Goal: Check status: Check status

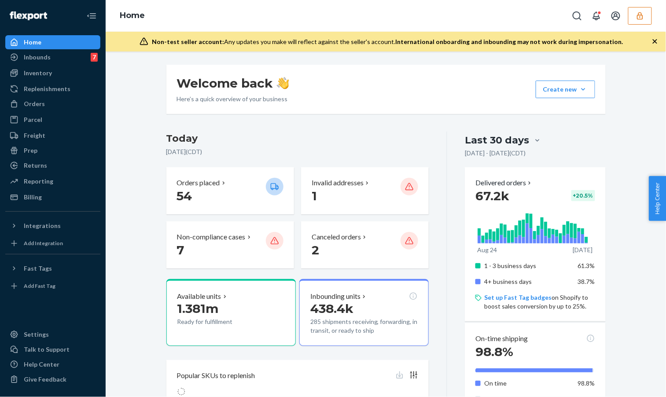
click at [635, 9] on button "button" at bounding box center [640, 16] width 24 height 18
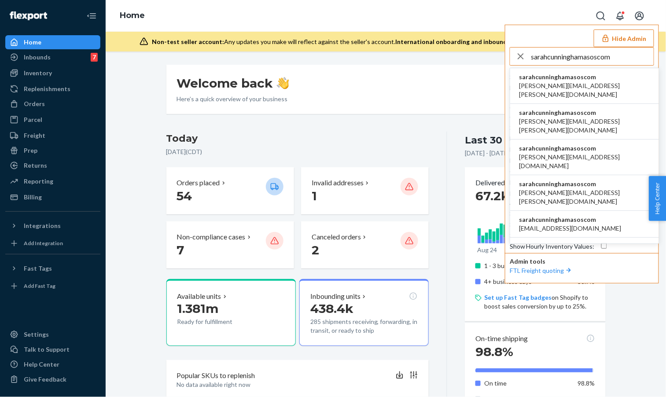
type input "sarahcunninghamasoscom"
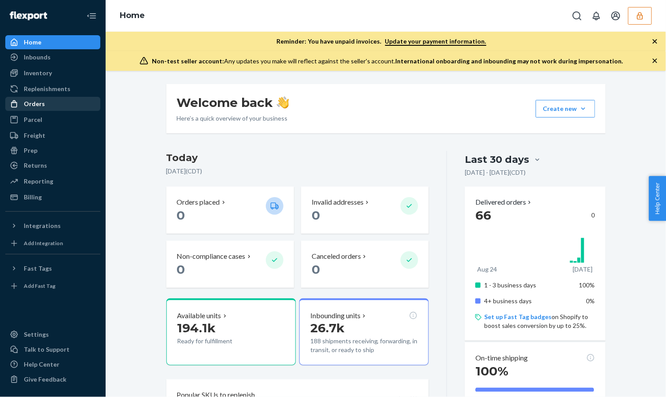
click at [57, 102] on div "Orders" at bounding box center [52, 104] width 93 height 12
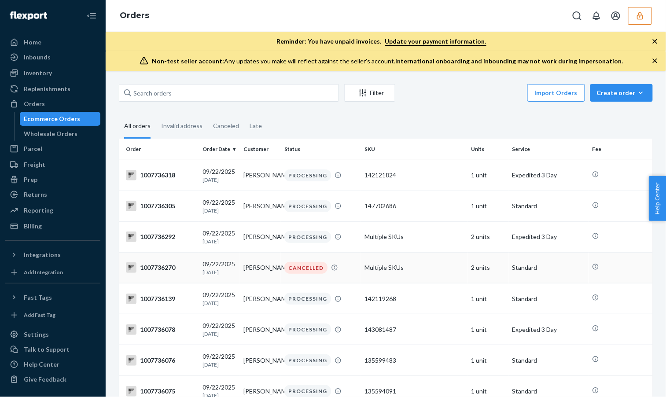
click at [484, 267] on td "2 units" at bounding box center [488, 267] width 41 height 31
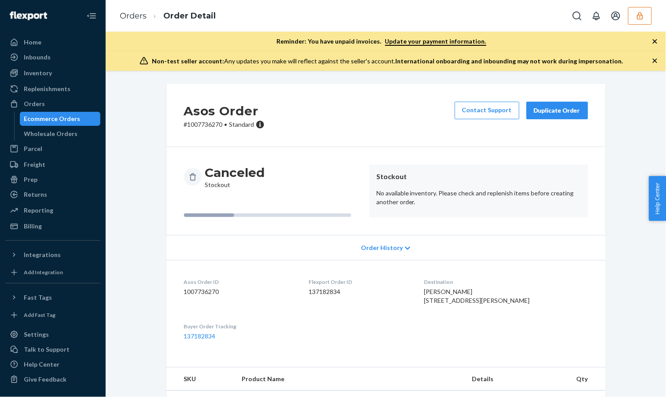
scroll to position [76, 0]
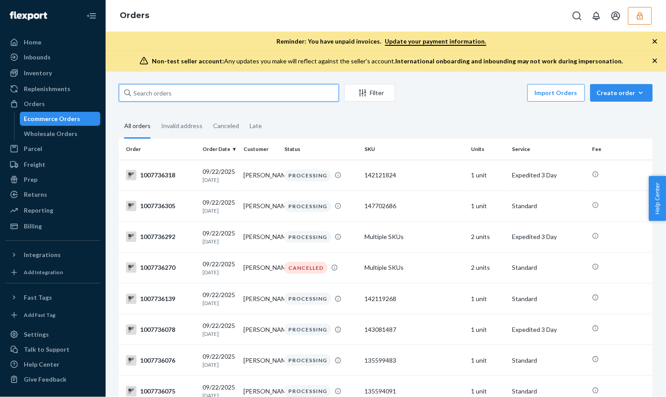
click at [196, 93] on input "text" at bounding box center [229, 93] width 220 height 18
paste input "1007675287"
type input "1007675287"
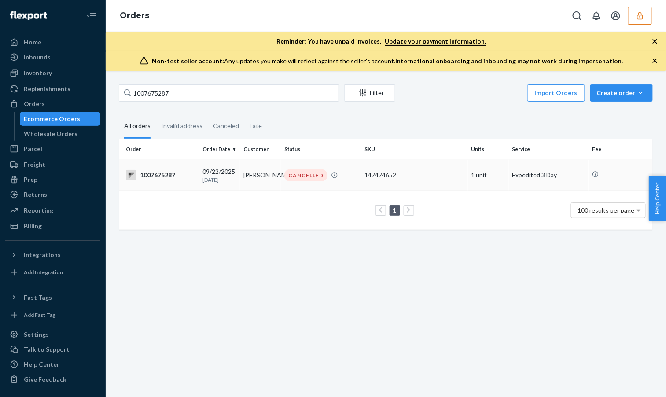
click at [224, 179] on p "1 day ago" at bounding box center [219, 179] width 34 height 7
click at [242, 94] on input "1007675287" at bounding box center [229, 93] width 220 height 18
paste input "32621"
type input "1007632621"
click at [310, 179] on div "CANCELLED" at bounding box center [305, 175] width 43 height 12
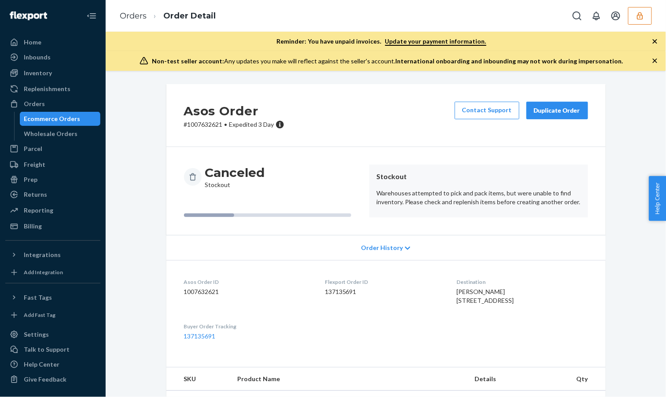
click at [73, 118] on div "Ecommerce Orders" at bounding box center [52, 118] width 56 height 9
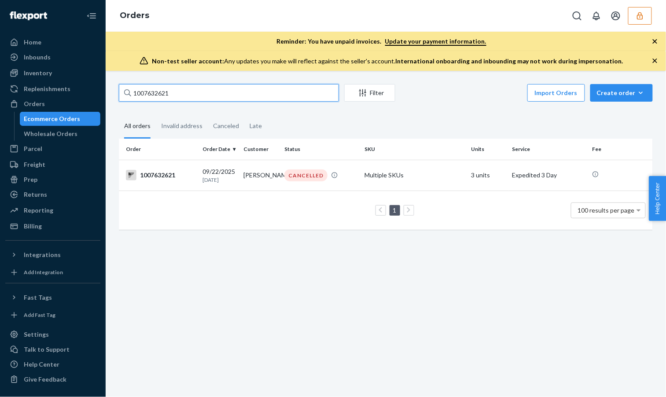
click at [202, 93] on input "1007632621" at bounding box center [229, 93] width 220 height 18
paste input "58768"
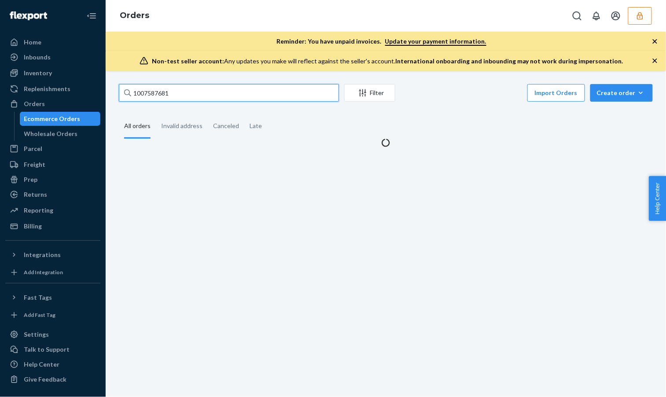
type input "1007587681"
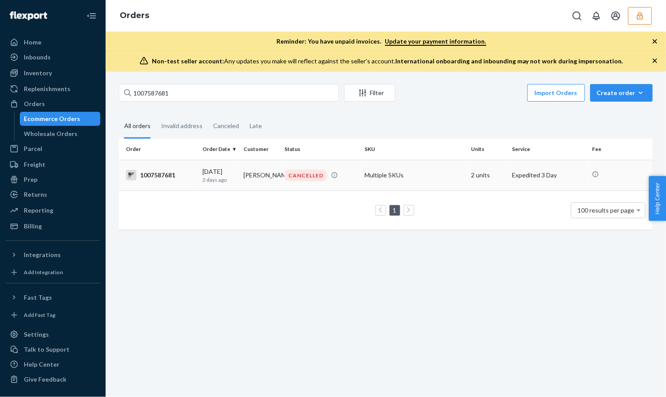
click at [199, 163] on td "09/21/2025 2 days ago" at bounding box center [219, 175] width 41 height 31
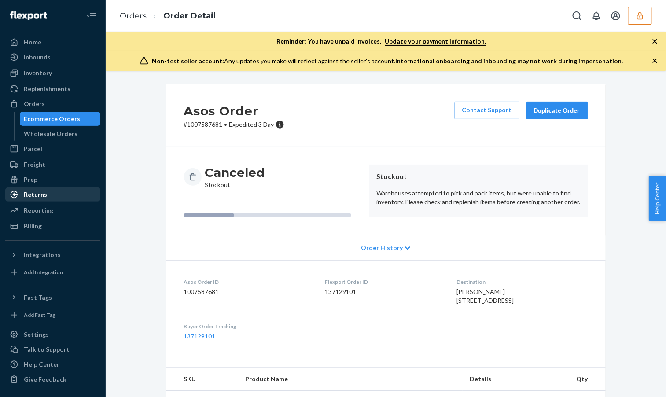
click at [34, 188] on div "Returns" at bounding box center [52, 194] width 93 height 12
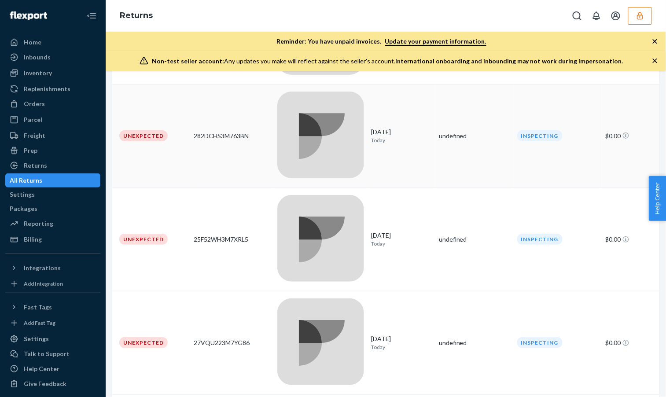
scroll to position [387, 0]
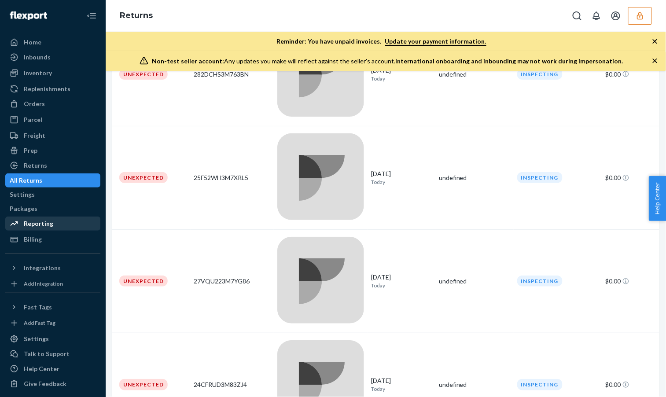
click at [47, 220] on div "Reporting" at bounding box center [52, 223] width 93 height 12
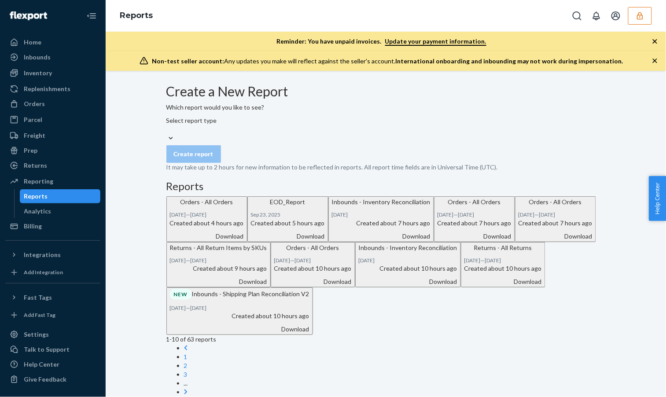
click at [246, 132] on div "Which report would you like to see? Select report type" at bounding box center [385, 123] width 439 height 40
click at [248, 134] on div "Select report type" at bounding box center [385, 125] width 439 height 18
click at [167, 134] on input "Select report type" at bounding box center [166, 129] width 1 height 9
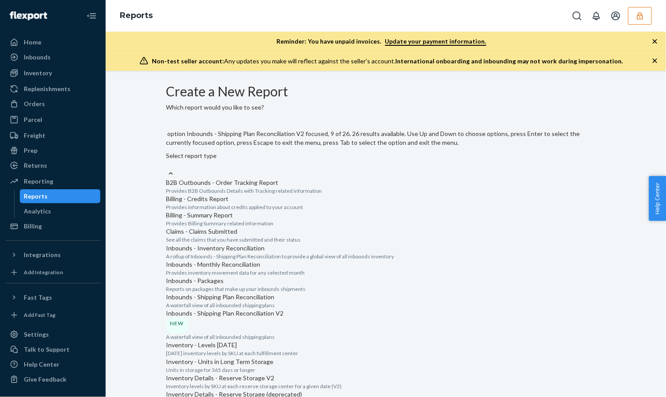
scroll to position [292, 0]
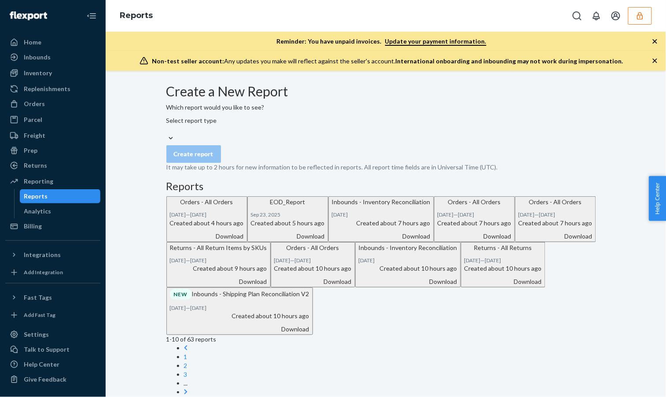
click at [377, 161] on form "Create a New Report Which report would you like to see? Select report type Crea…" at bounding box center [385, 128] width 439 height 88
click at [268, 134] on div "Select report type" at bounding box center [385, 125] width 439 height 18
click at [167, 134] on input "Select report type" at bounding box center [166, 129] width 1 height 9
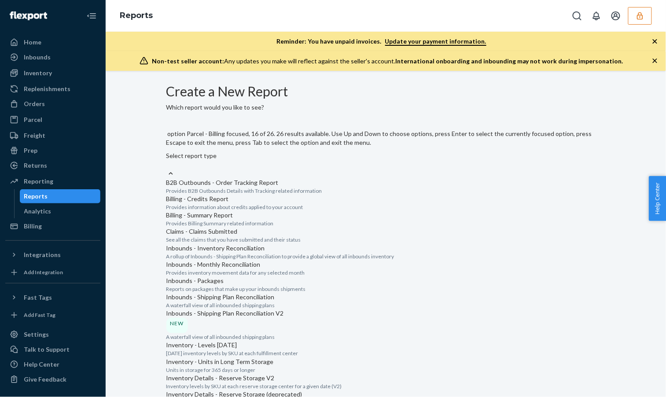
scroll to position [437, 0]
click at [167, 169] on input "option Orders - All Orders focused, 14 of 26. 26 results available. Use Up and …" at bounding box center [166, 164] width 1 height 9
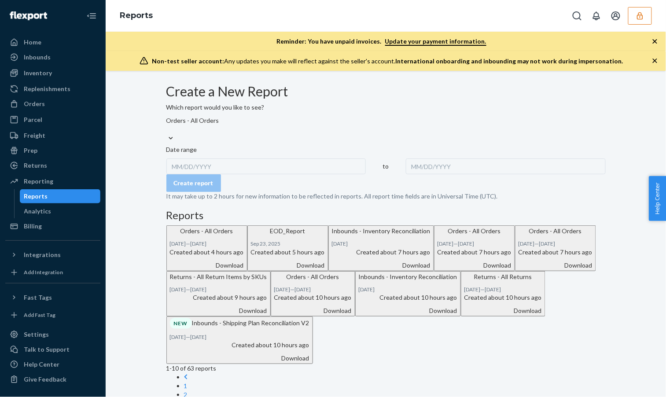
click at [210, 174] on div "MM/DD/YYYY" at bounding box center [266, 166] width 200 height 16
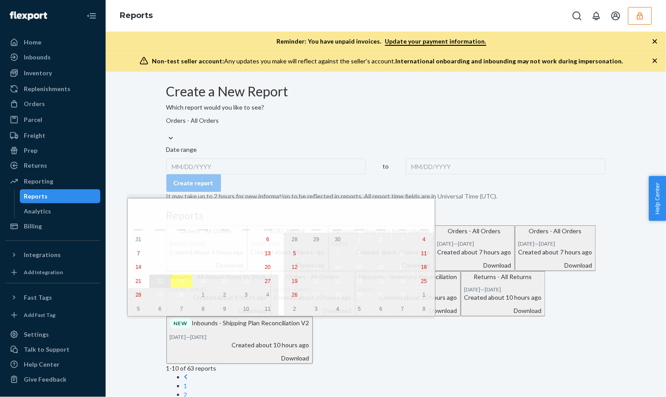
click at [157, 284] on abbr "22" at bounding box center [160, 281] width 6 height 6
click at [179, 284] on abbr "23" at bounding box center [182, 281] width 6 height 6
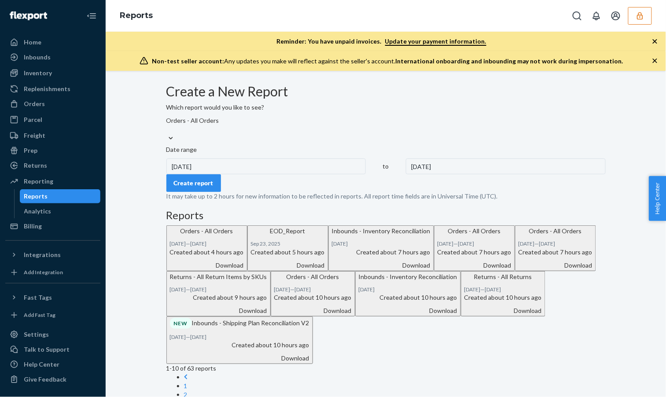
click at [221, 192] on button "Create report" at bounding box center [193, 183] width 55 height 18
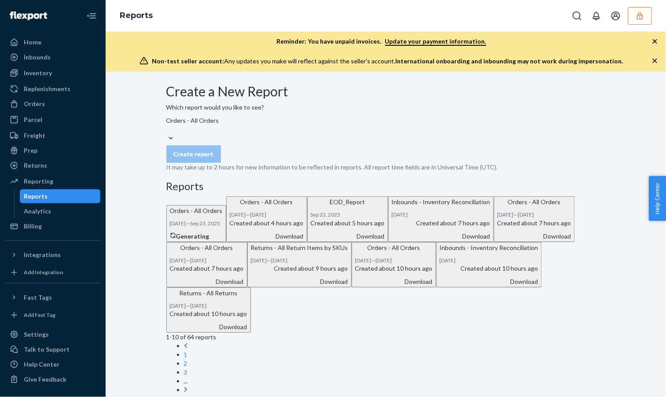
click at [345, 217] on div "Create a New Report Which report would you like to see? Orders - All Orders Cre…" at bounding box center [385, 239] width 439 height 310
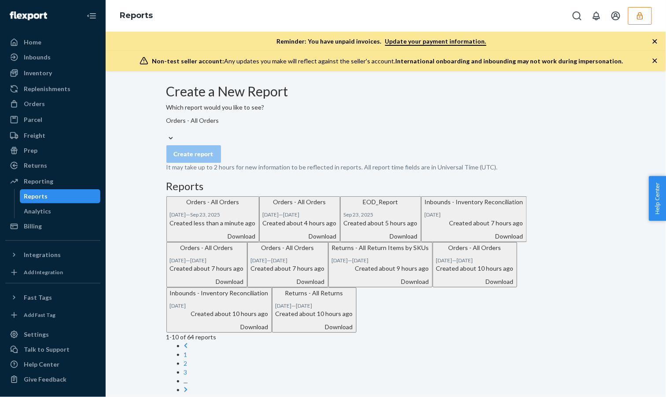
click at [256, 241] on div "Created less than a minute ago Download" at bounding box center [213, 230] width 86 height 22
click at [27, 99] on div "Orders" at bounding box center [52, 104] width 93 height 12
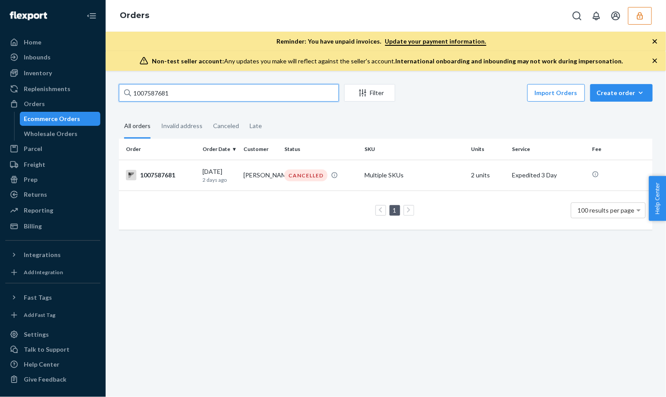
click at [236, 88] on input "1007587681" at bounding box center [229, 93] width 220 height 18
paste input "86722466"
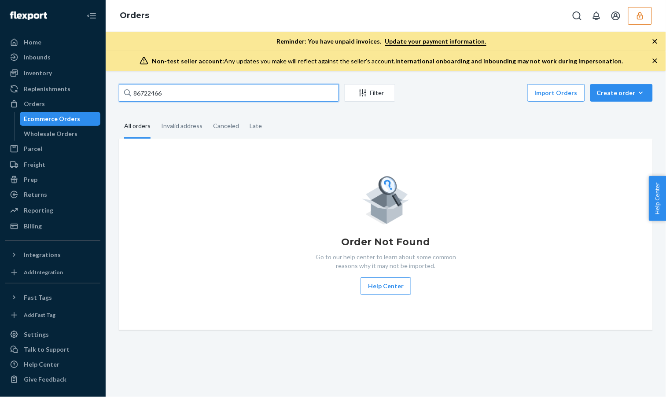
click at [263, 90] on input "86722466" at bounding box center [229, 93] width 220 height 18
paste input "Shannon Seaman"
type input "Shannon Seaman"
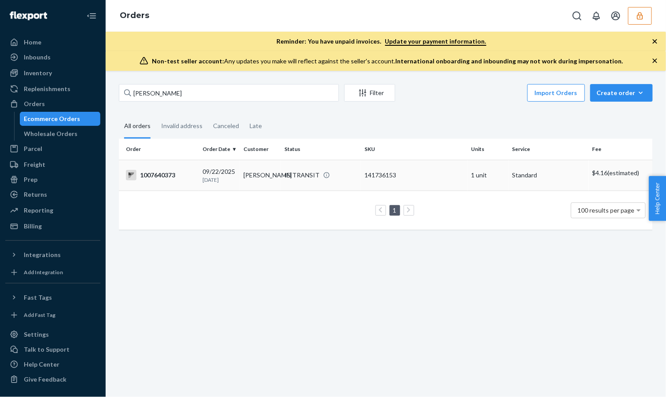
click at [328, 167] on td "IN TRANSIT" at bounding box center [321, 175] width 80 height 31
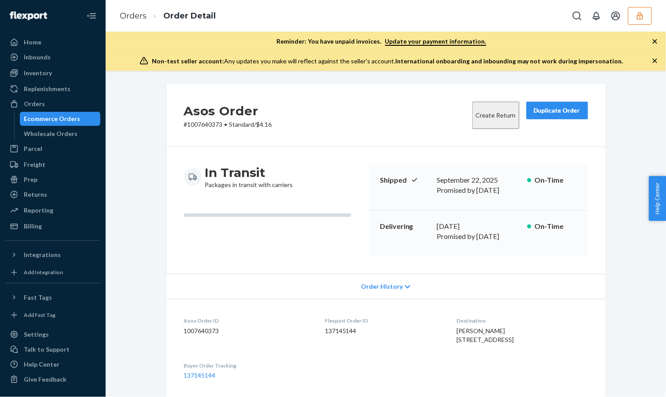
scroll to position [290, 0]
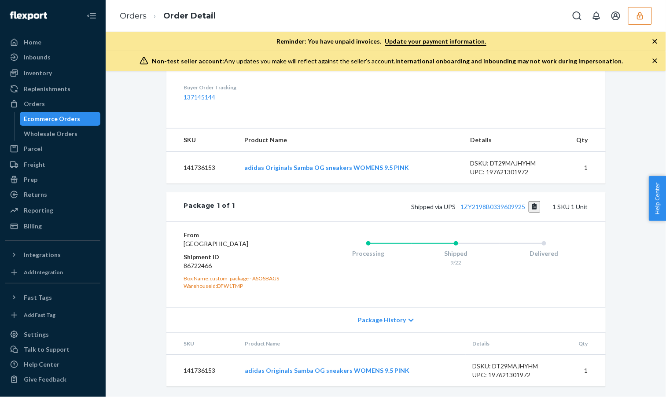
click at [194, 267] on dd "86722466" at bounding box center [236, 265] width 105 height 9
copy dd "86722466"
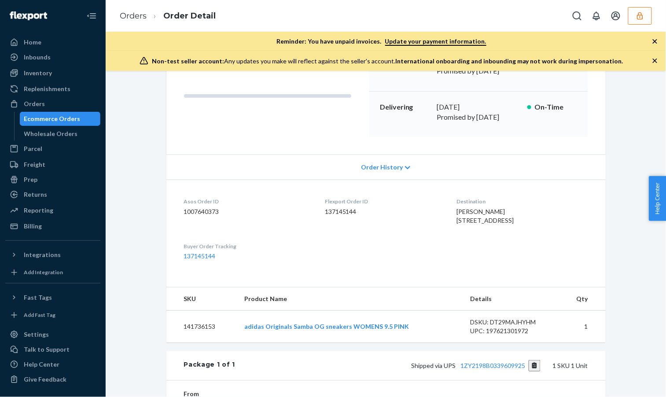
scroll to position [0, 0]
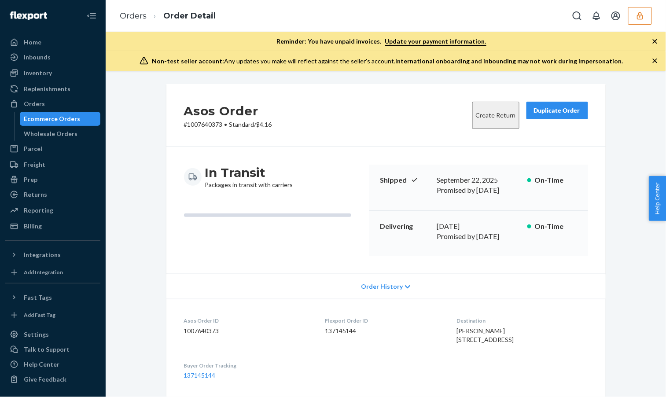
click at [89, 120] on div "Ecommerce Orders" at bounding box center [60, 119] width 79 height 12
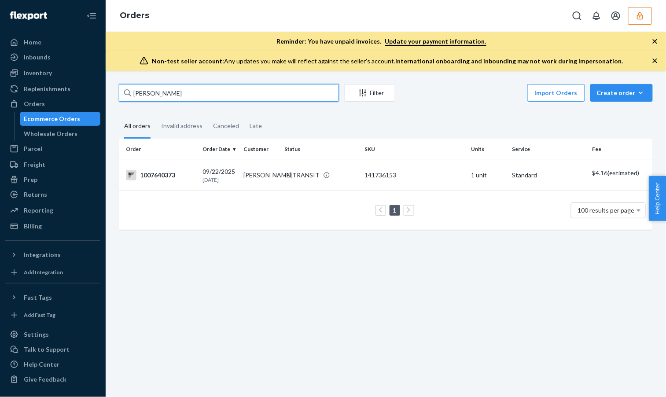
click at [228, 95] on input "Shannon Seaman" at bounding box center [229, 93] width 220 height 18
paste input "Alex Vasquez"
type input "Alex Vasquez"
click at [376, 175] on td "Multiple SKUs" at bounding box center [414, 175] width 107 height 31
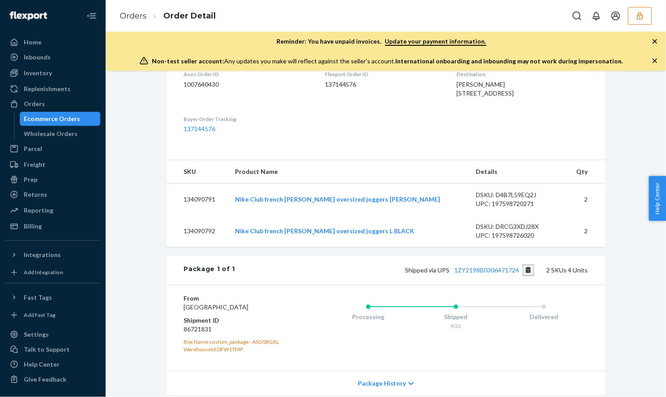
scroll to position [353, 0]
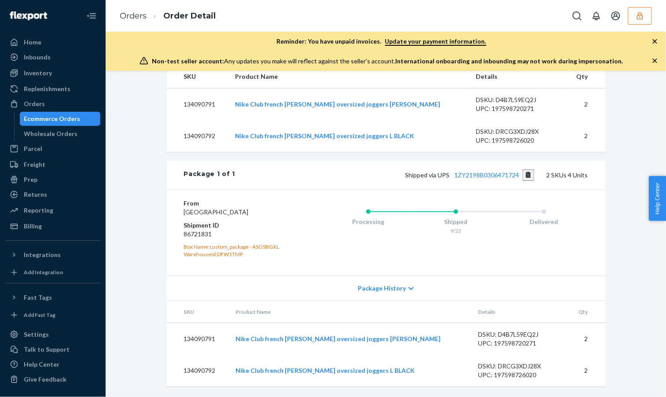
click at [60, 115] on div "Ecommerce Orders" at bounding box center [52, 118] width 56 height 9
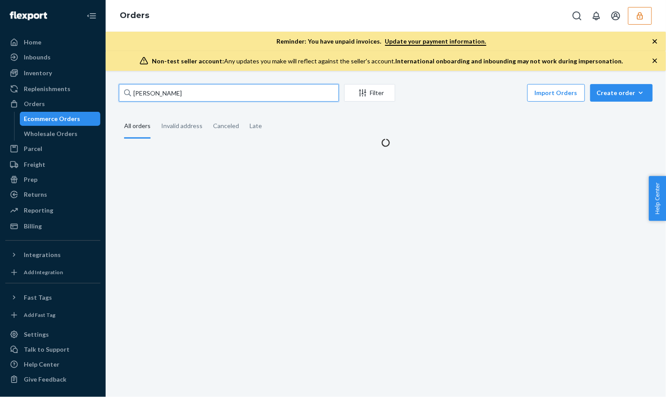
click at [248, 95] on input "Alex Vasquez" at bounding box center [229, 93] width 220 height 18
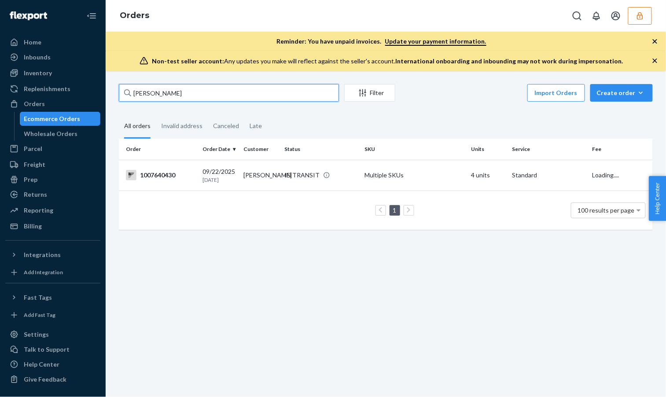
paste input "86728373"
type input "86728373"
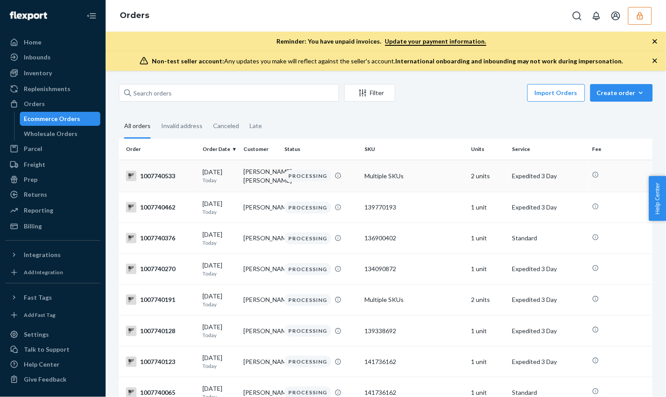
click at [194, 175] on div "1007740533" at bounding box center [161, 176] width 70 height 11
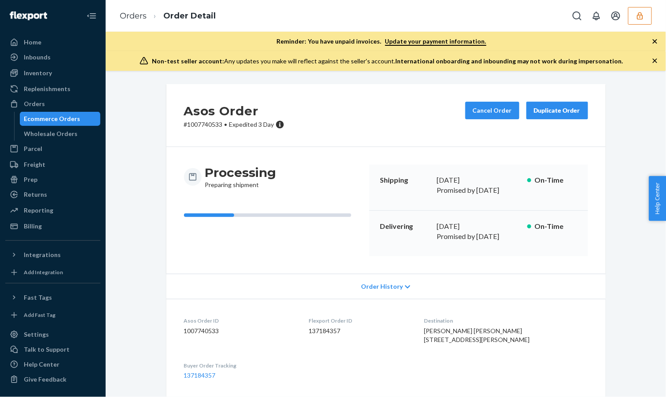
click at [76, 117] on div "Ecommerce Orders" at bounding box center [52, 118] width 56 height 9
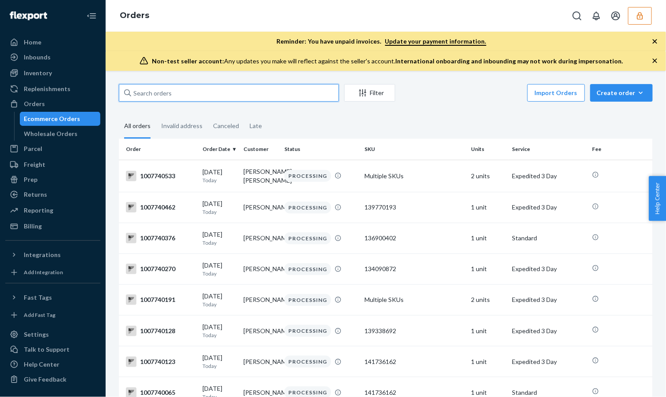
click at [206, 92] on input "text" at bounding box center [229, 93] width 220 height 18
paste input "Soyoung Hong"
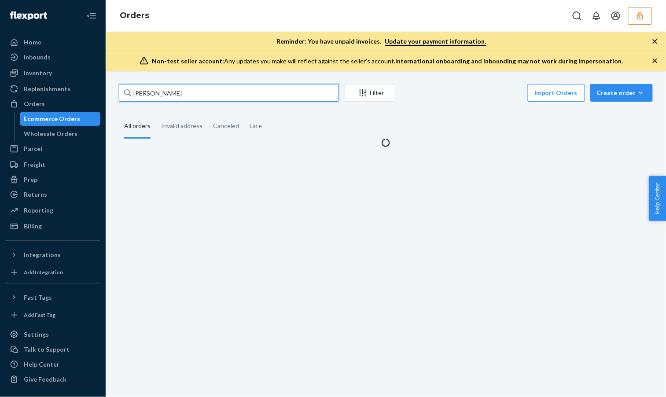
type input "Soyoung Hong"
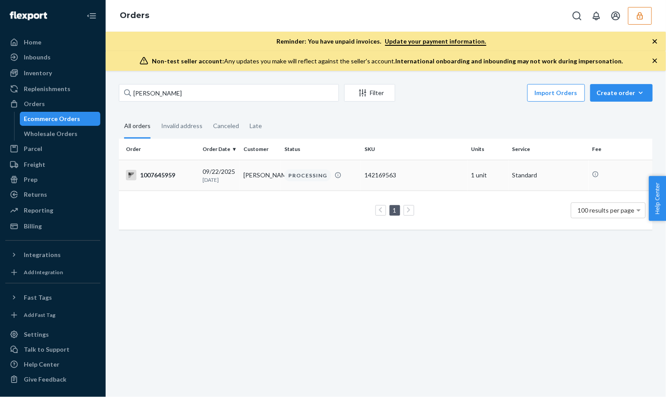
click at [310, 187] on td "PROCESSING" at bounding box center [321, 175] width 80 height 31
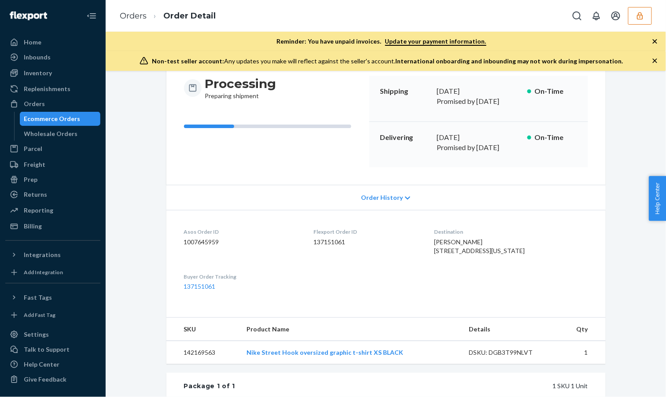
scroll to position [89, 0]
click at [375, 209] on dl "Asos Order ID 1007645959 Flexport Order ID 137151061 Destination Soyoung Hong 3…" at bounding box center [385, 258] width 439 height 98
click at [383, 184] on div "Order History" at bounding box center [385, 196] width 439 height 25
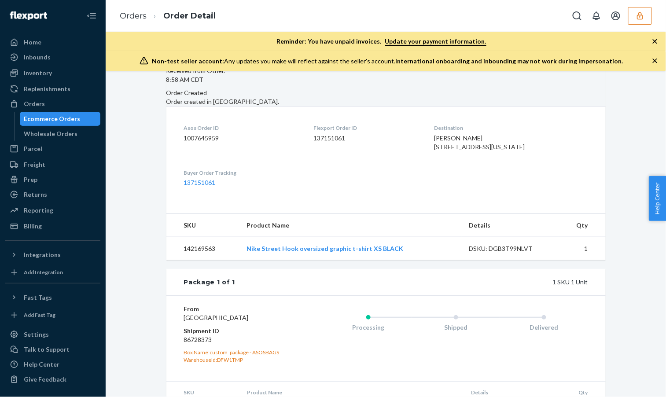
scroll to position [291, 0]
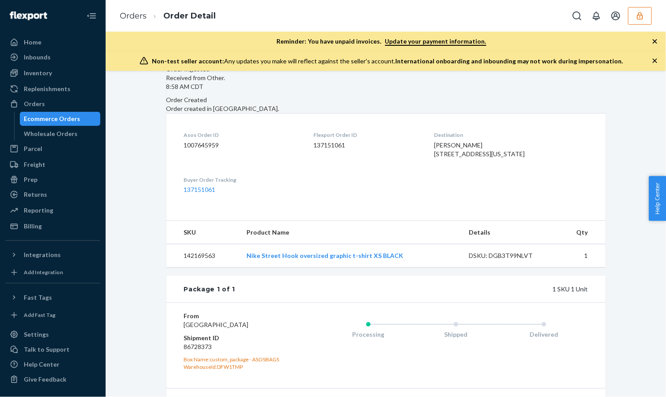
click at [210, 150] on dd "1007645959" at bounding box center [242, 145] width 116 height 9
copy dd "1007645959"
